Goal: Task Accomplishment & Management: Check status

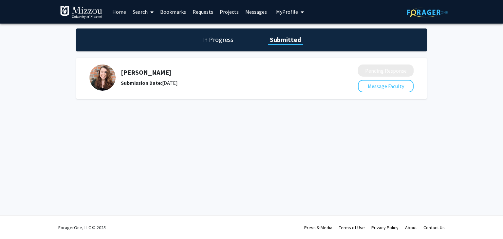
click at [192, 33] on div "In Progress Submitted" at bounding box center [251, 39] width 350 height 23
click at [217, 40] on h1 "In Progress" at bounding box center [217, 39] width 35 height 9
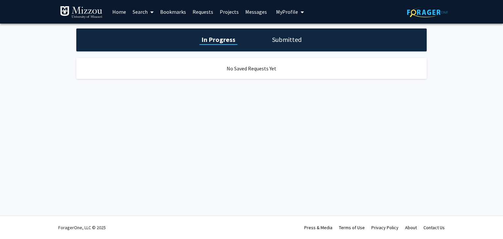
click at [271, 39] on h1 "Submitted" at bounding box center [286, 39] width 33 height 9
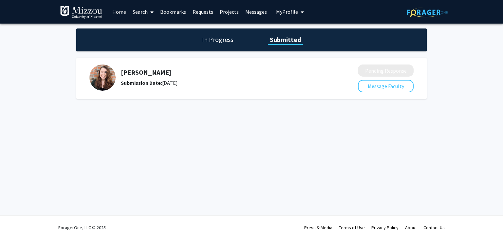
click at [231, 41] on h1 "In Progress" at bounding box center [217, 39] width 35 height 9
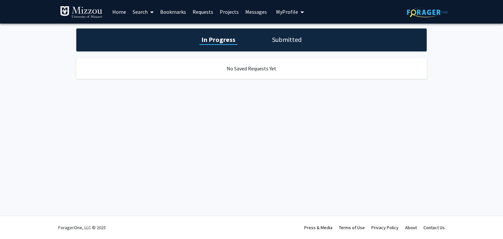
click at [206, 14] on link "Requests" at bounding box center [202, 11] width 27 height 23
click at [201, 9] on link "Requests" at bounding box center [202, 11] width 27 height 23
click at [284, 41] on h1 "Submitted" at bounding box center [286, 39] width 33 height 9
